Goal: Information Seeking & Learning: Learn about a topic

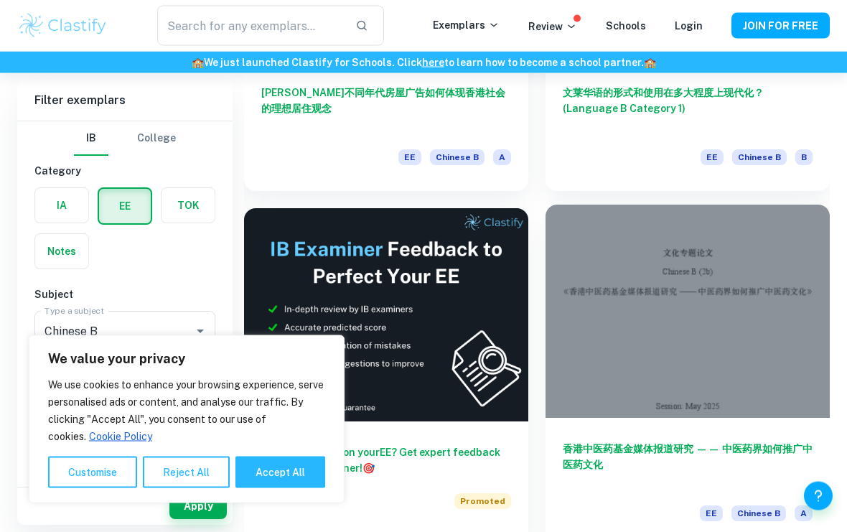
scroll to position [335, 0]
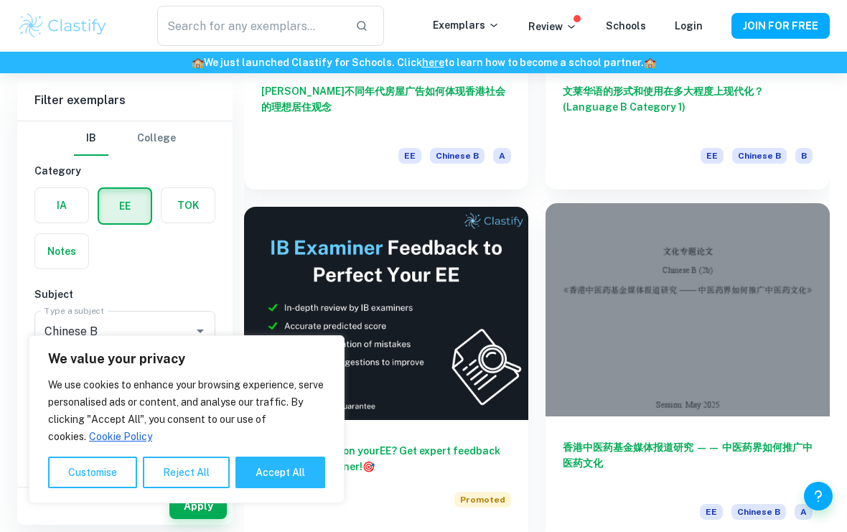
click at [666, 295] on div at bounding box center [687, 309] width 284 height 213
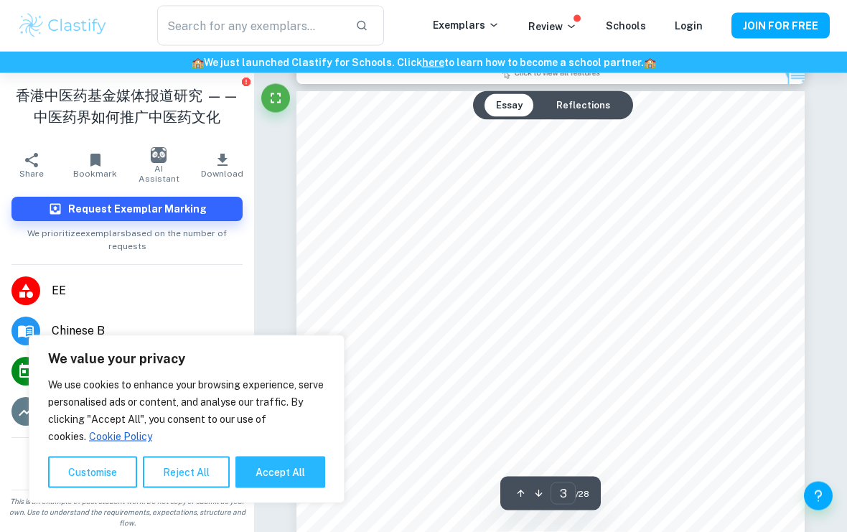
scroll to position [1615, 0]
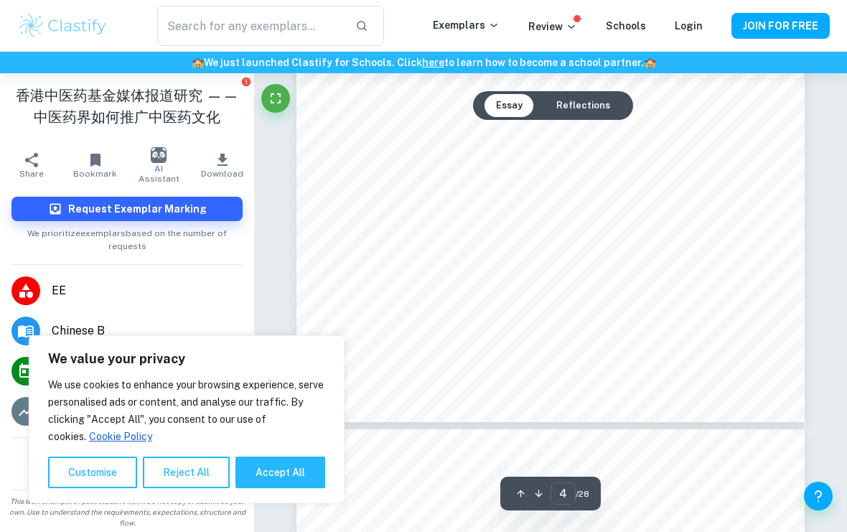
type input "5"
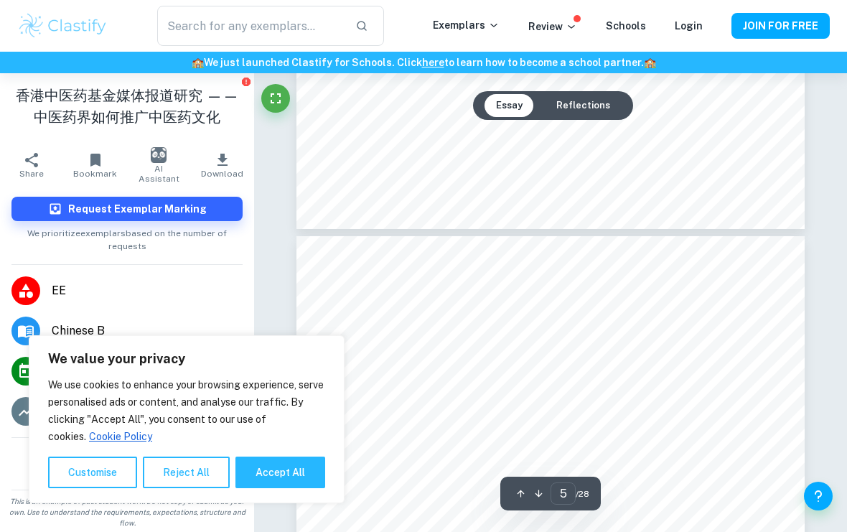
scroll to position [2903, 0]
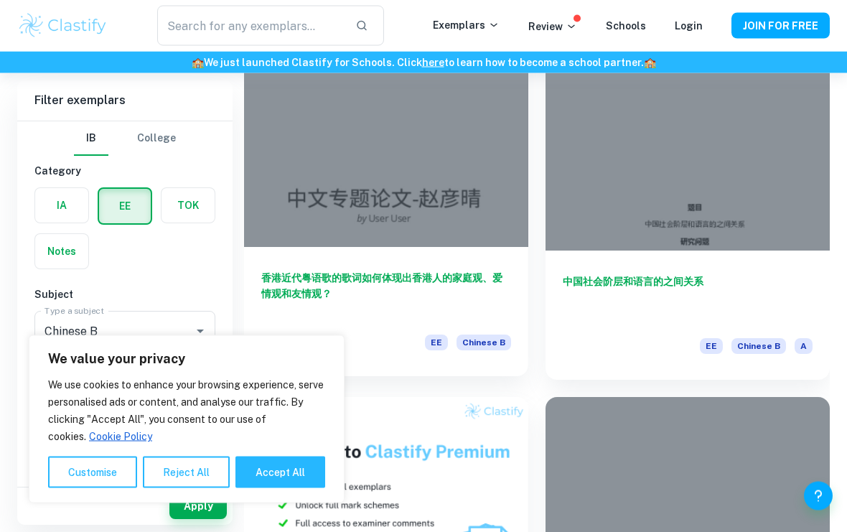
scroll to position [863, 0]
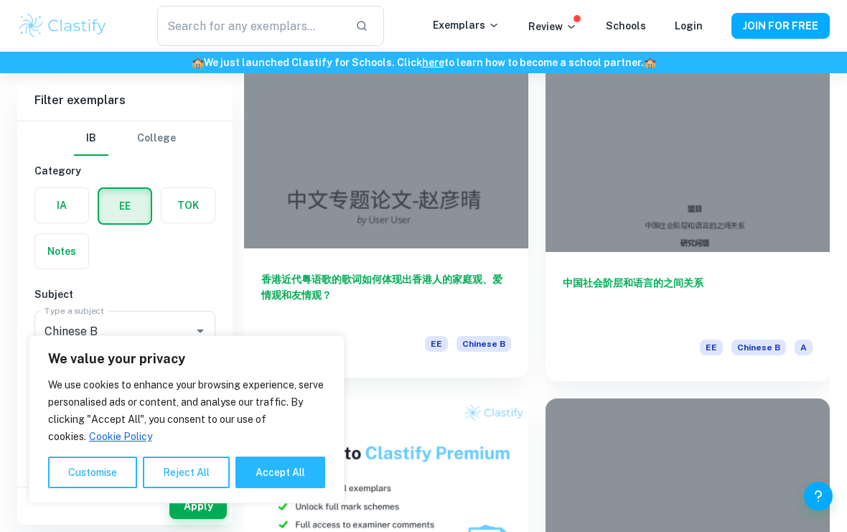
click at [407, 189] on div at bounding box center [386, 141] width 284 height 213
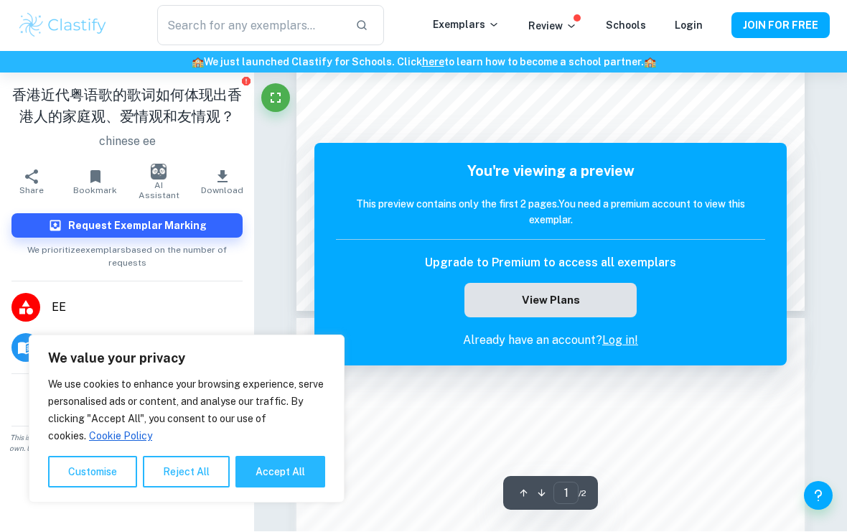
scroll to position [434, 0]
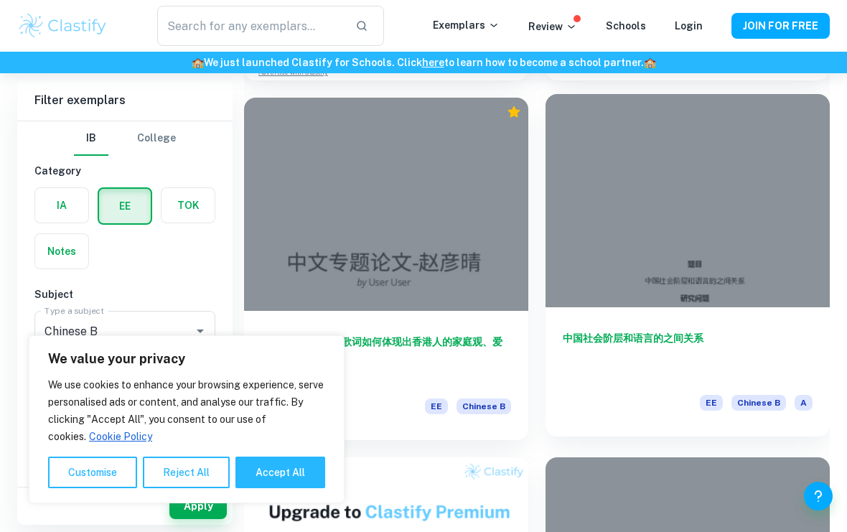
scroll to position [814, 0]
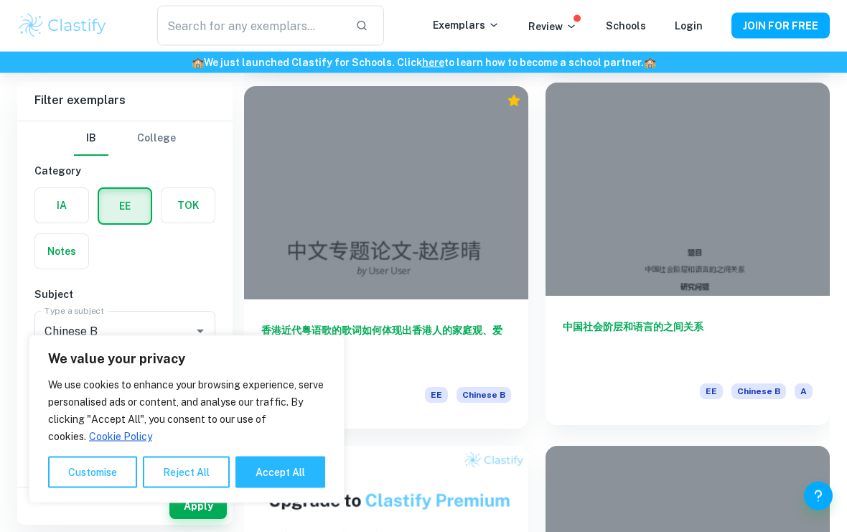
click at [615, 327] on h6 "中国社会阶层和语言的之间关系" at bounding box center [688, 342] width 250 height 47
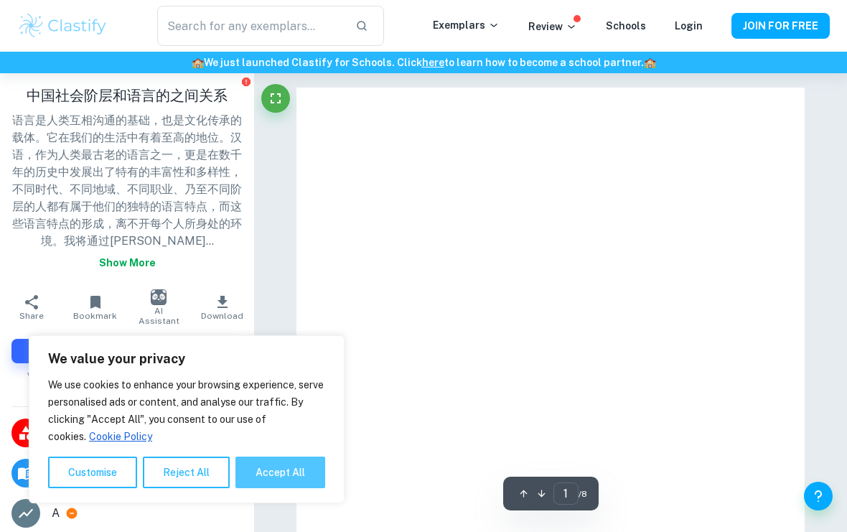
click at [316, 488] on button "Accept All" at bounding box center [280, 472] width 90 height 32
checkbox input "true"
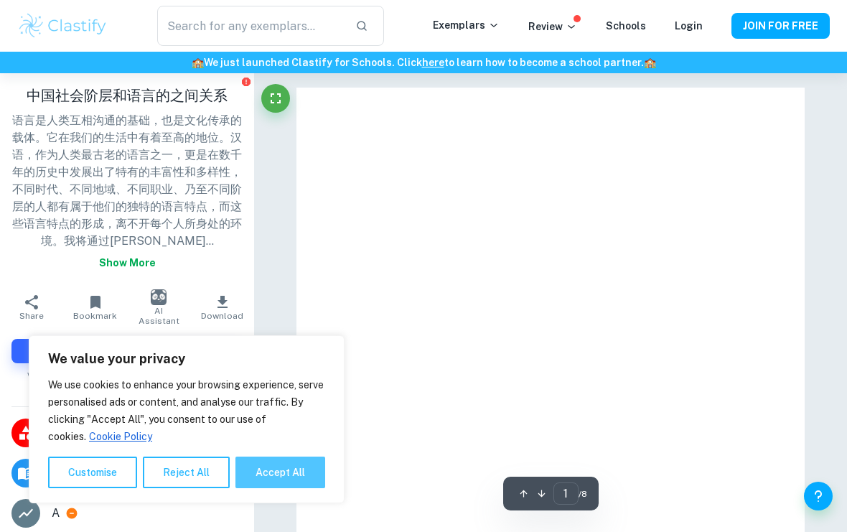
checkbox input "true"
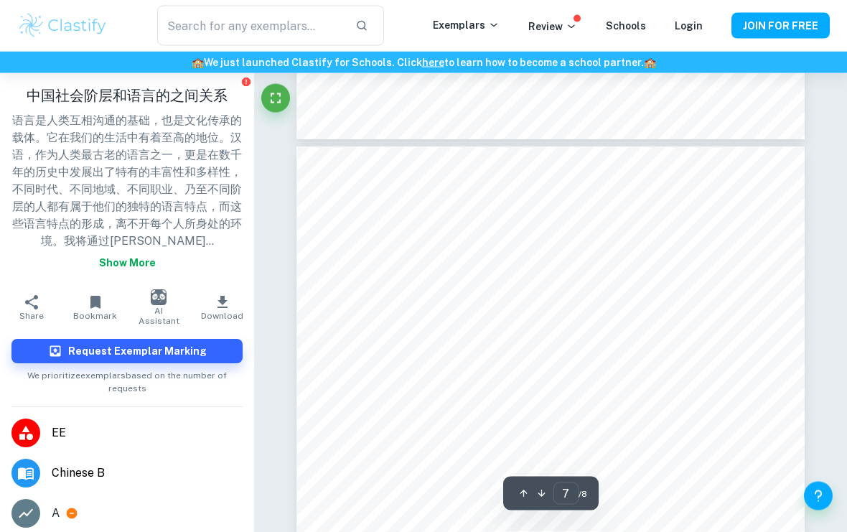
scroll to position [4461, 0]
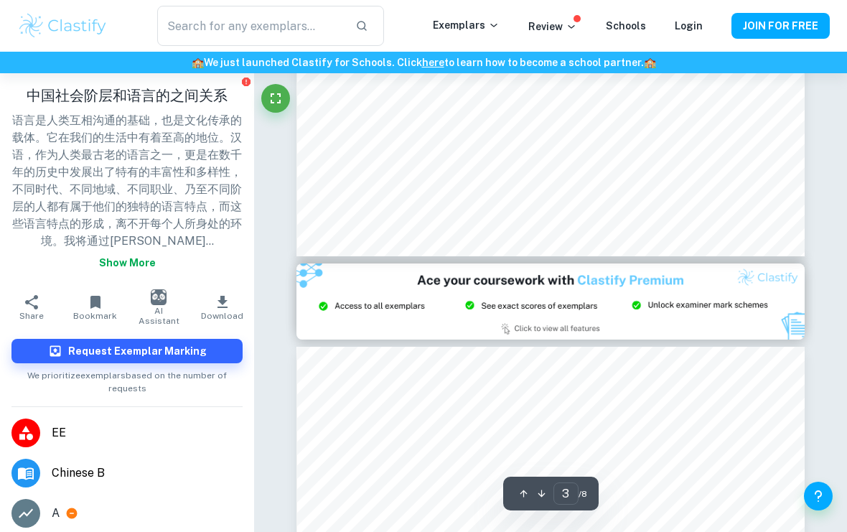
type input "2"
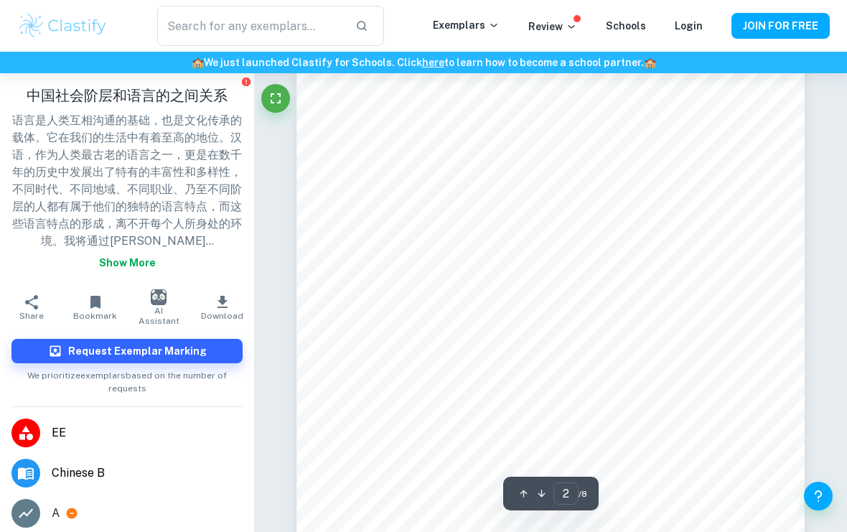
scroll to position [881, 0]
